Goal: Find specific page/section: Find specific page/section

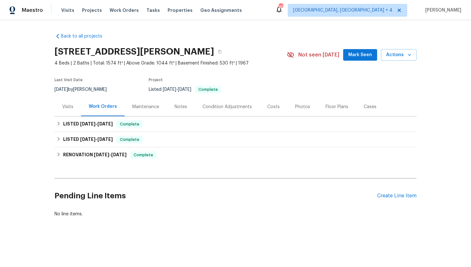
click at [71, 108] on div "Visits" at bounding box center [67, 107] width 11 height 6
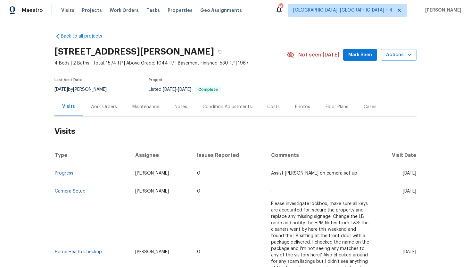
click at [104, 107] on div "Work Orders" at bounding box center [103, 107] width 27 height 6
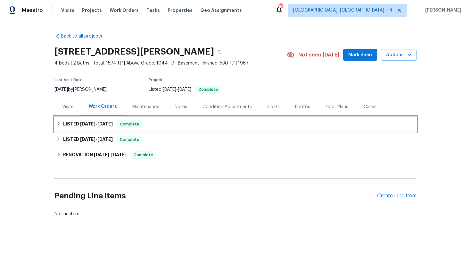
click at [112, 120] on h6 "LISTED [DATE] - [DATE]" at bounding box center [88, 124] width 50 height 8
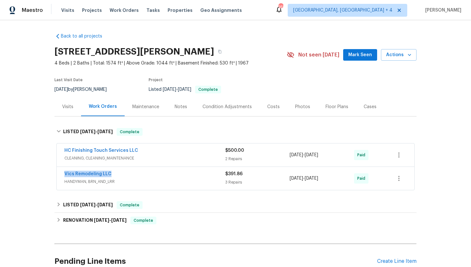
drag, startPoint x: 127, startPoint y: 172, endPoint x: 55, endPoint y: 172, distance: 71.5
click at [55, 172] on div "HC Finishing Touch Services LLC CLEANING, CLEANING_MAINTENANCE $500.00 2 Repair…" at bounding box center [236, 167] width 362 height 50
copy link "Vics Remodeling LLC"
drag, startPoint x: 336, startPoint y: 179, endPoint x: 290, endPoint y: 179, distance: 46.5
click at [290, 179] on div "Vics Remodeling LLC HANDYMAN, BRN_AND_LRR $391.86 3 Repairs [DATE] - [DATE] Paid" at bounding box center [227, 178] width 327 height 15
